Goal: Transaction & Acquisition: Obtain resource

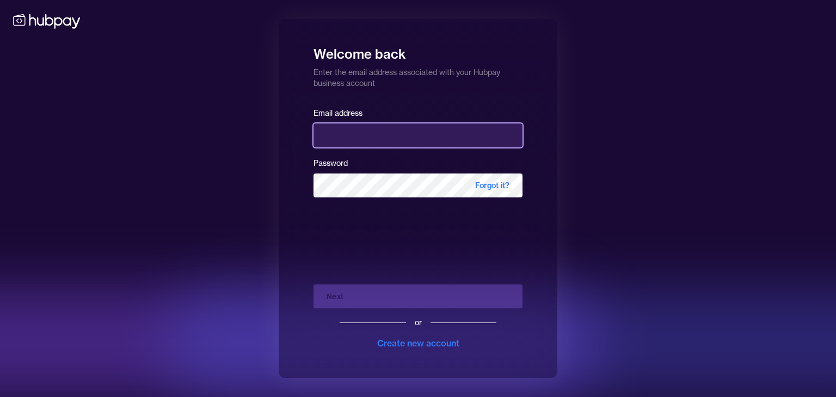
type input "**********"
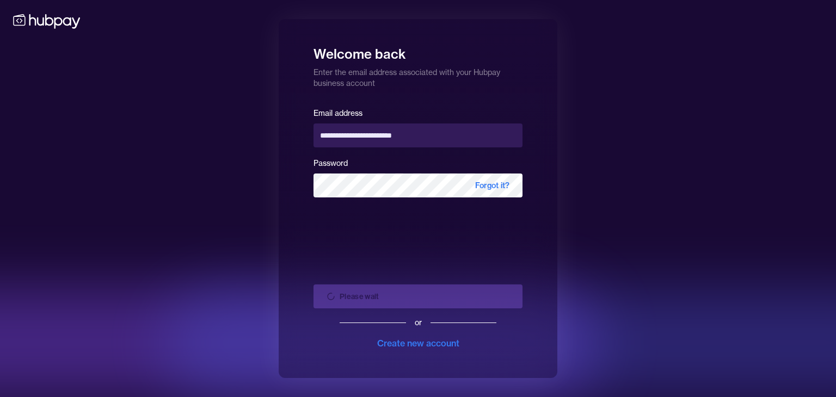
click at [435, 297] on div "Please wait or Create new account" at bounding box center [417, 313] width 209 height 74
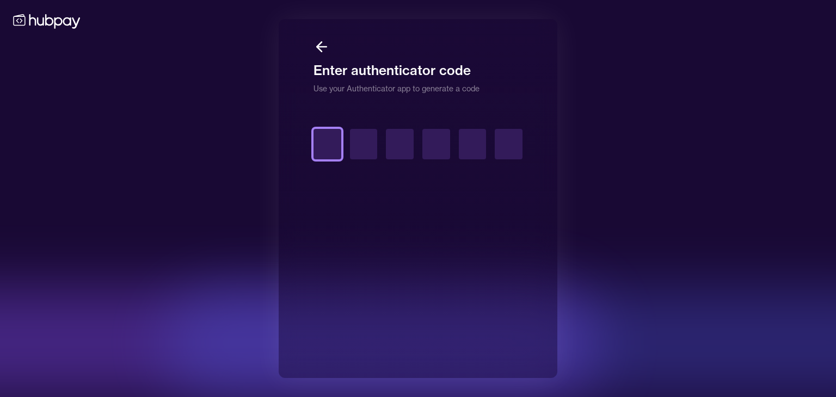
click at [326, 144] on input "text" at bounding box center [327, 144] width 28 height 30
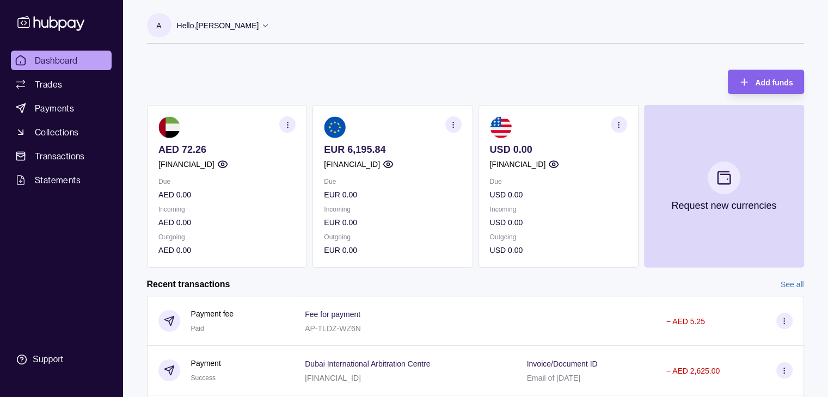
scroll to position [181, 0]
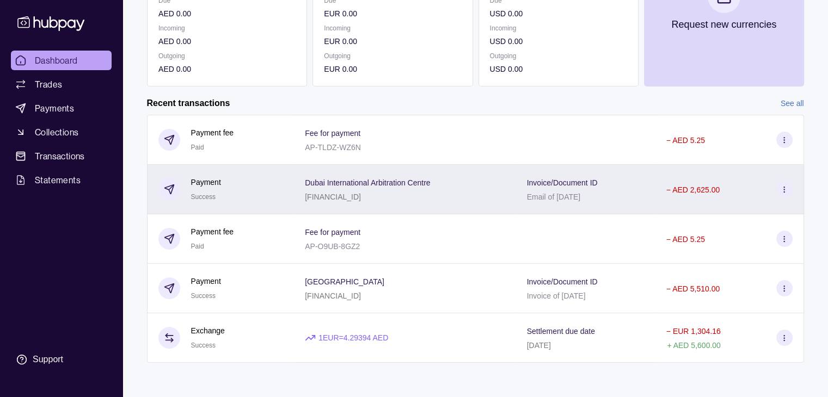
click at [766, 186] on div "− AED 2,625.00" at bounding box center [729, 189] width 126 height 16
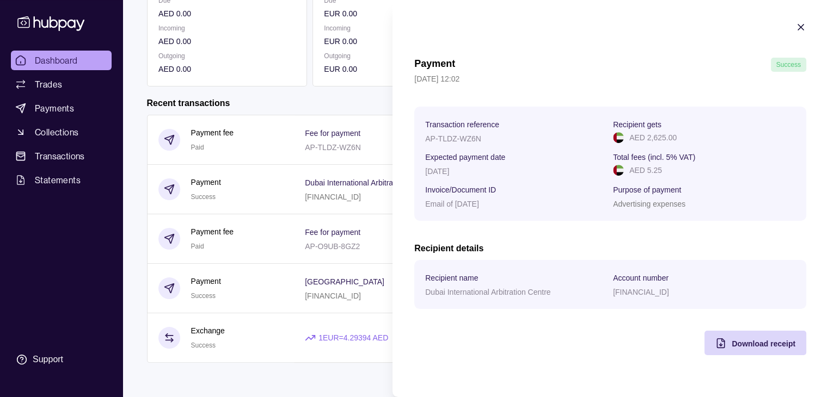
click at [744, 360] on section "Payment Success [DATE] 12:02 Transaction reference AP-TLDZ-WZ6N Recipient gets …" at bounding box center [609, 188] width 435 height 377
click at [738, 348] on span "Download receipt" at bounding box center [763, 344] width 64 height 9
